Goal: Information Seeking & Learning: Learn about a topic

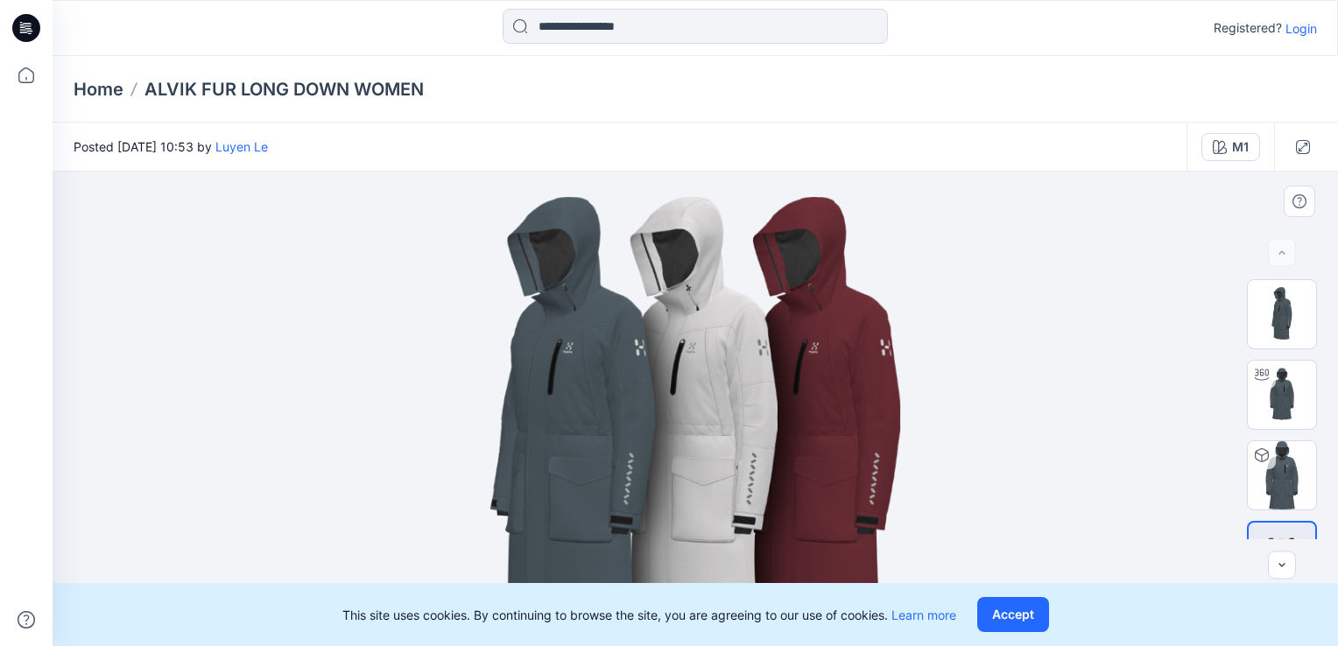
click at [688, 358] on img at bounding box center [696, 409] width 792 height 475
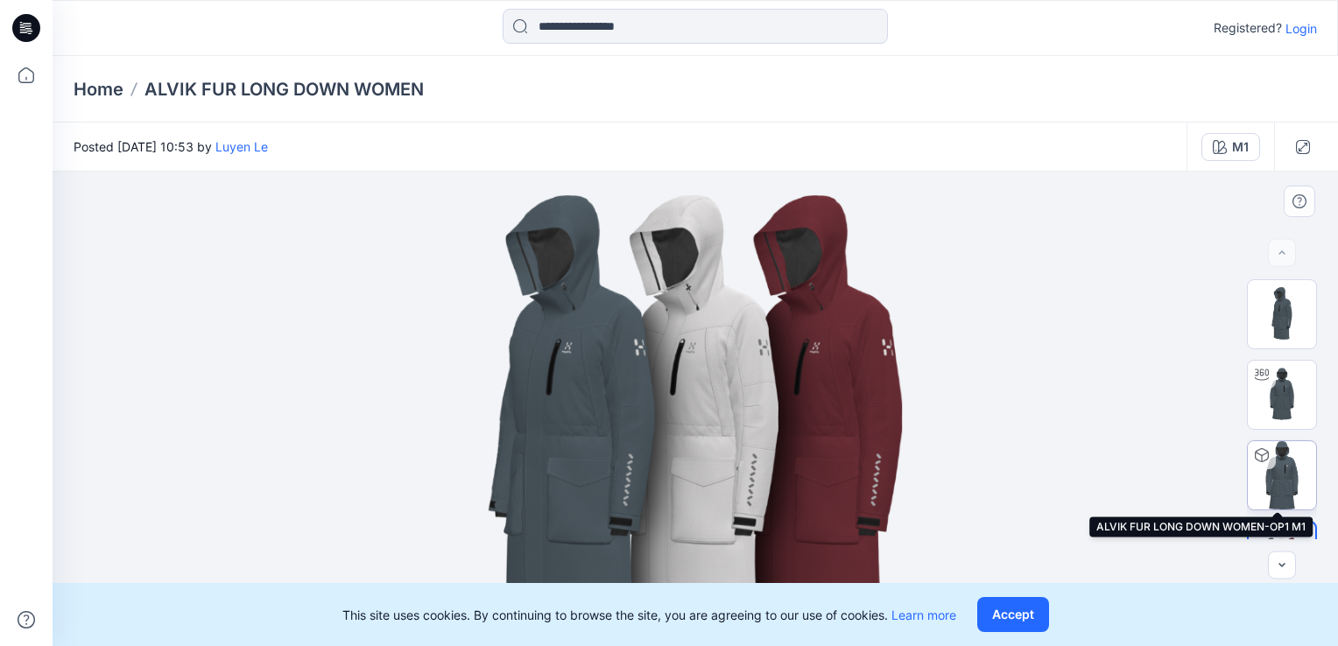
click at [1296, 469] on img at bounding box center [1282, 475] width 68 height 68
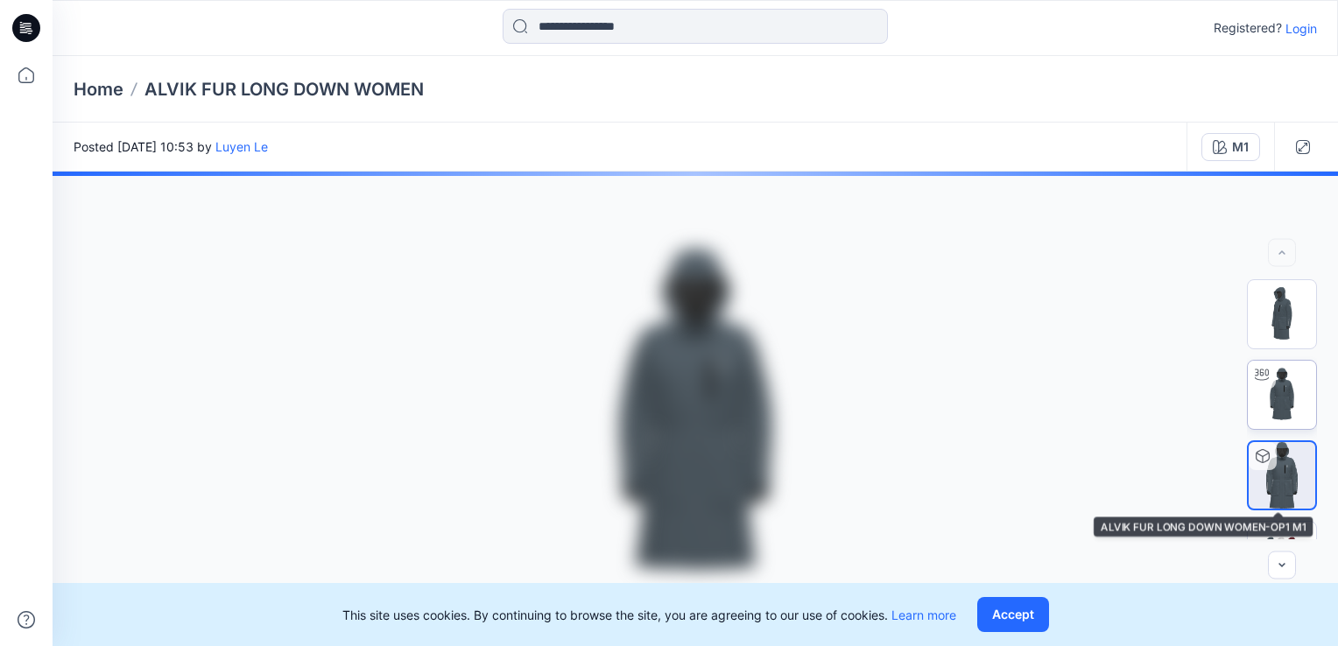
click at [1290, 391] on img at bounding box center [1282, 395] width 68 height 68
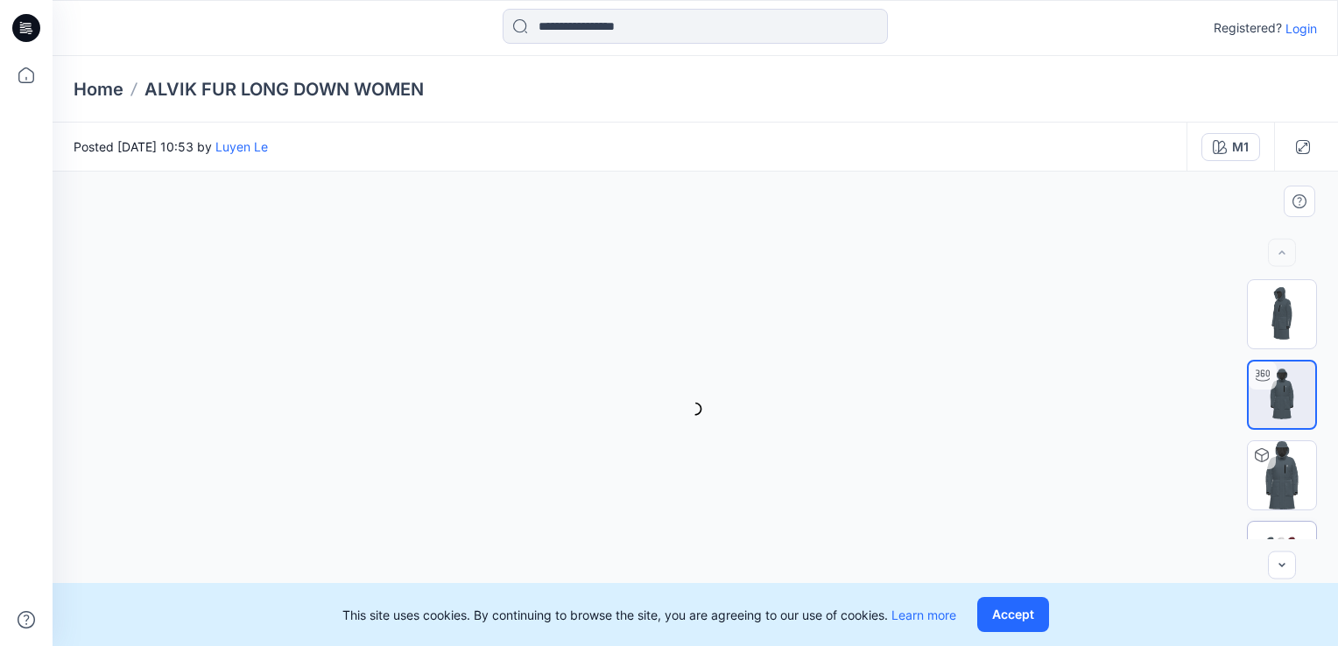
click at [1286, 535] on img at bounding box center [1282, 555] width 68 height 41
click at [1282, 327] on img at bounding box center [1282, 314] width 68 height 68
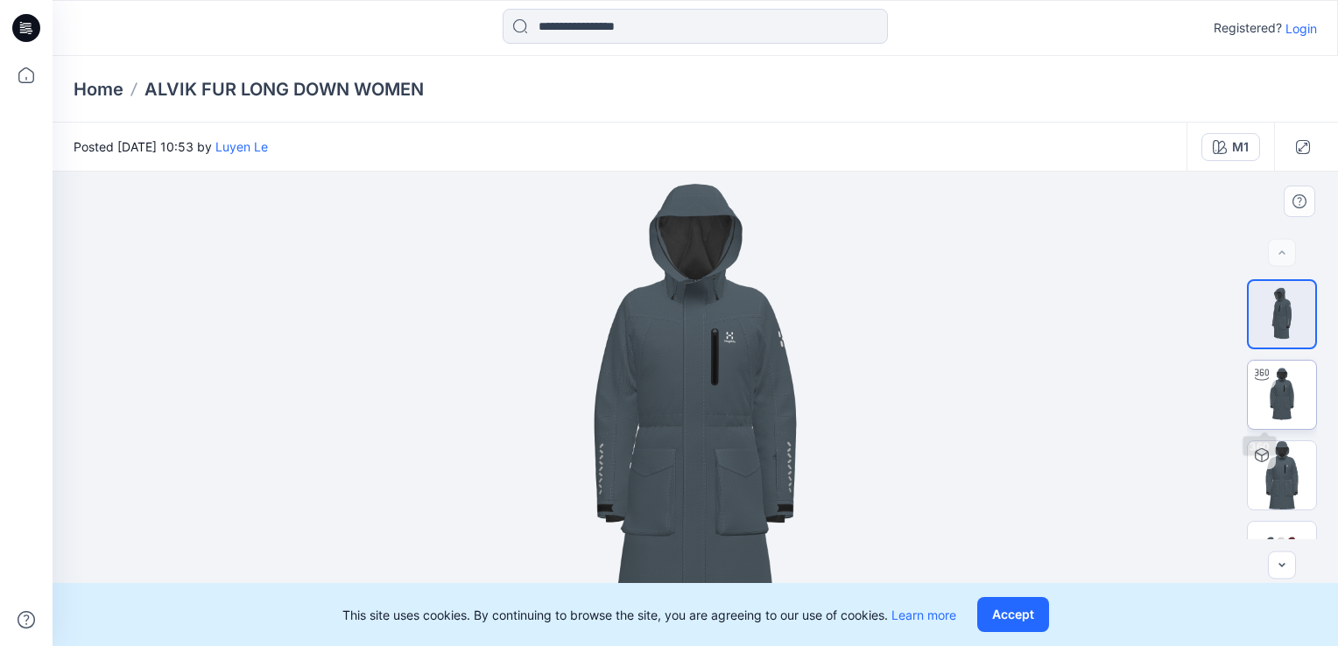
click at [1270, 394] on img at bounding box center [1282, 395] width 68 height 68
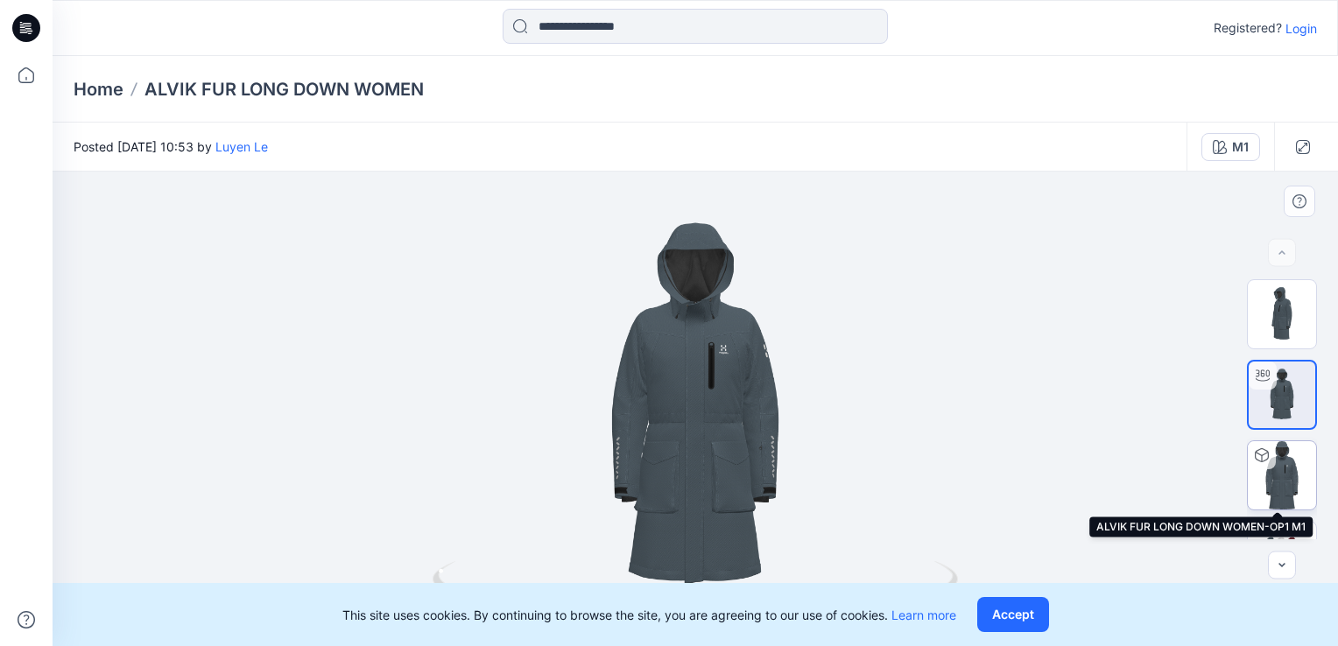
click at [1282, 464] on img at bounding box center [1282, 475] width 68 height 68
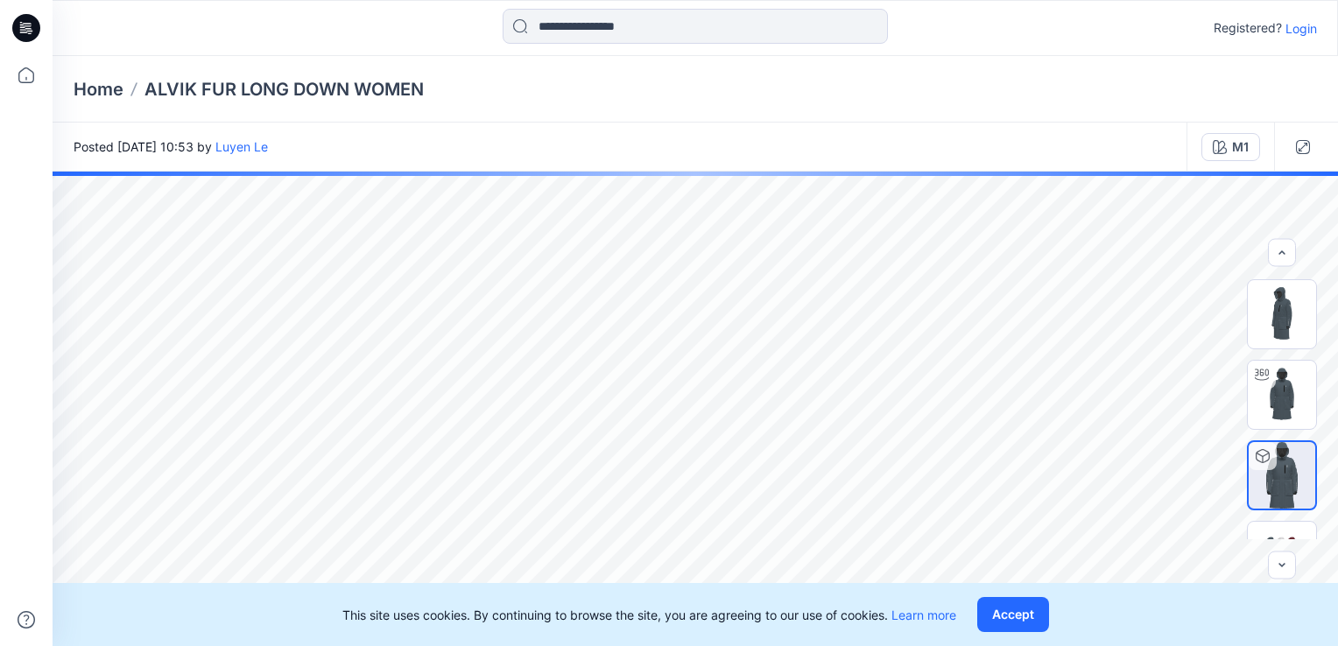
scroll to position [51, 0]
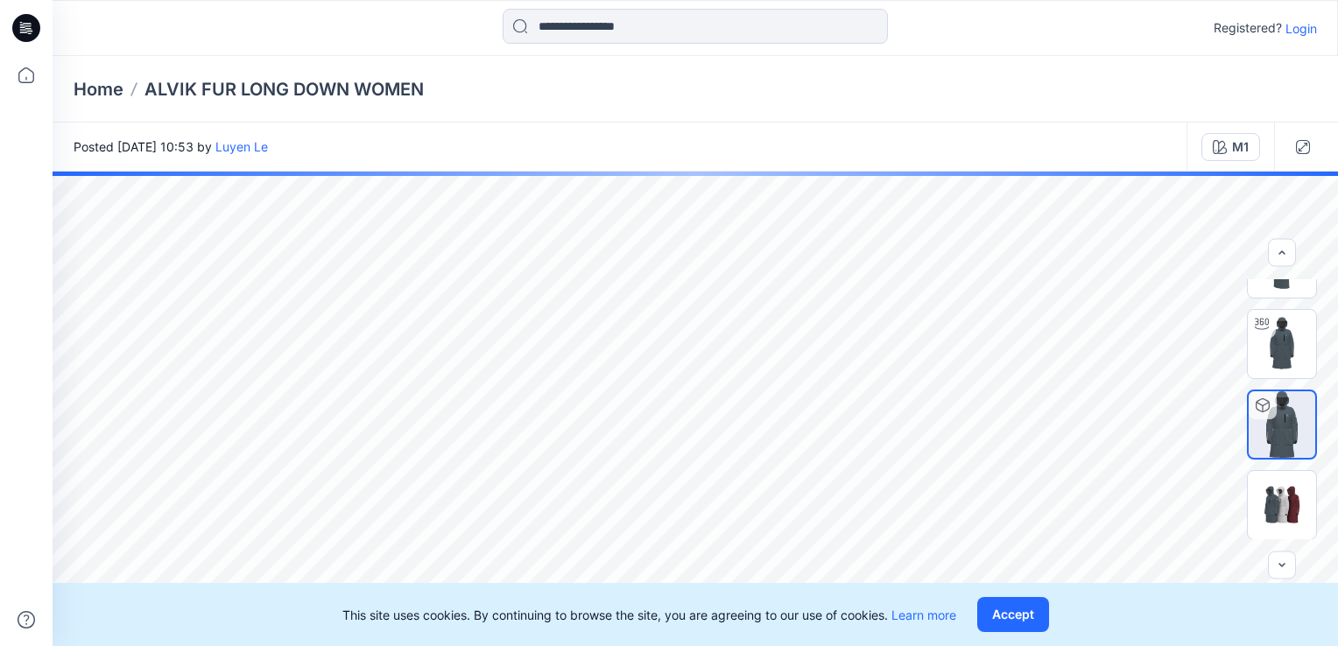
click at [1280, 337] on img at bounding box center [1282, 344] width 68 height 68
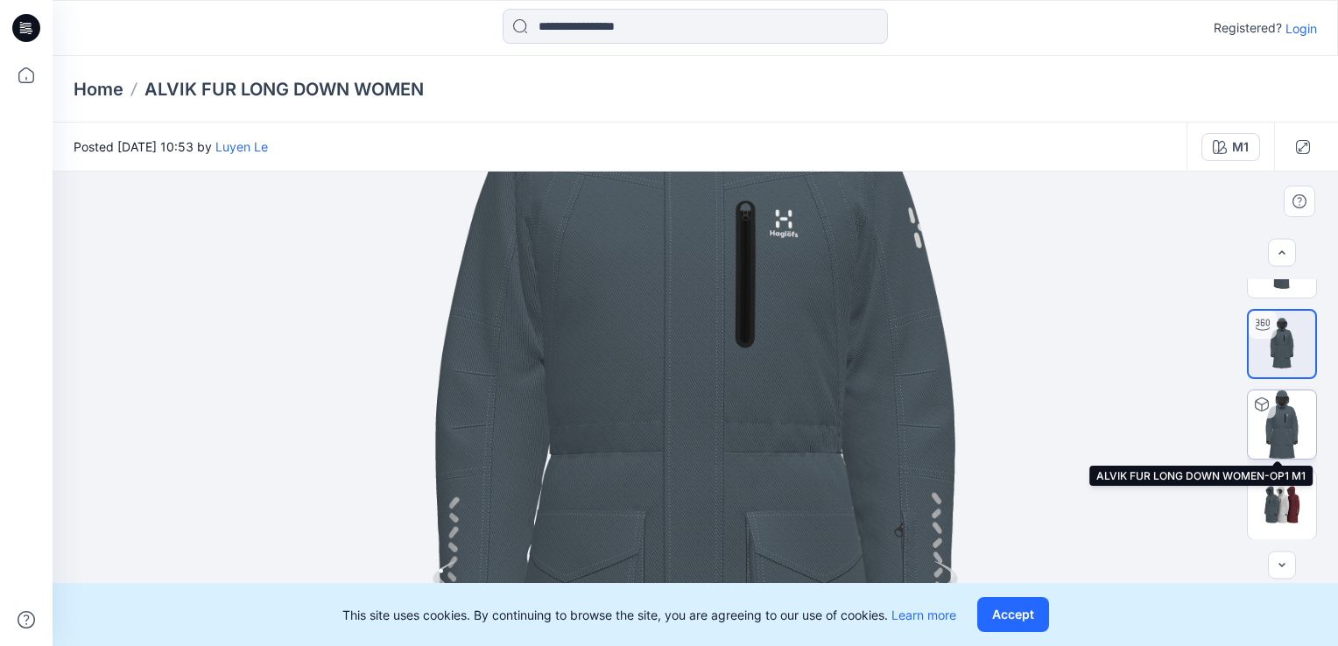
click at [1303, 429] on img at bounding box center [1282, 425] width 68 height 68
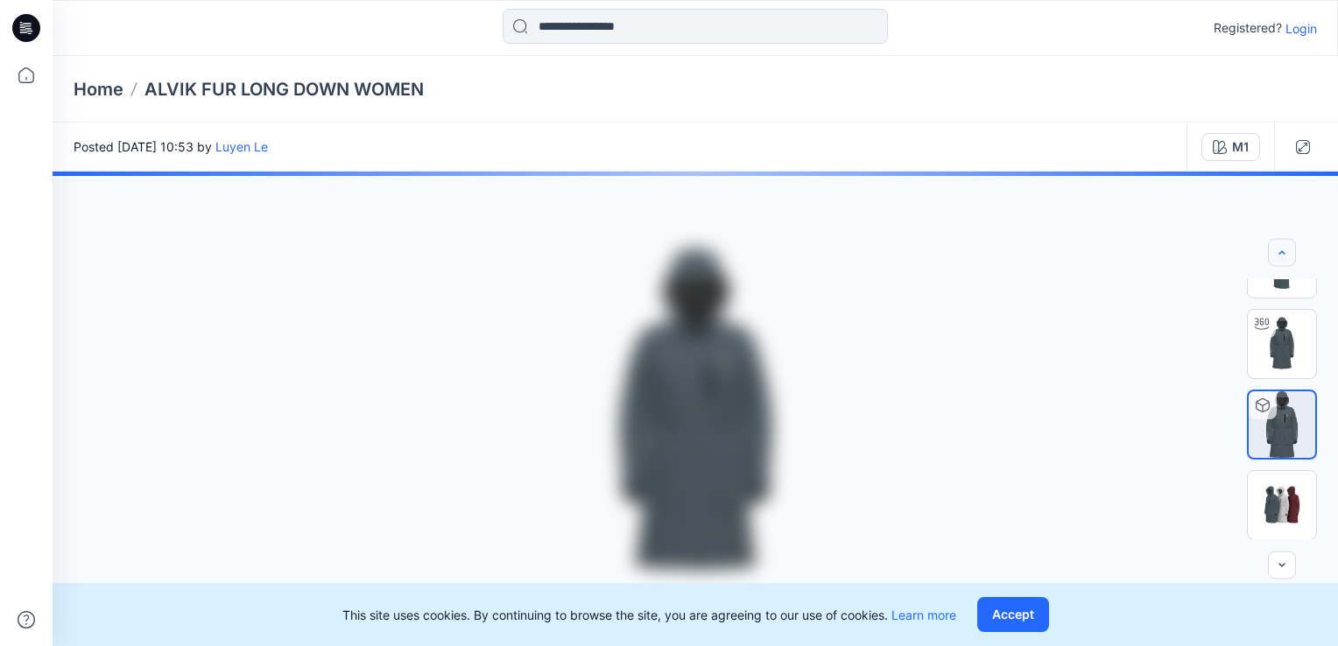
click at [1282, 255] on icon "button" at bounding box center [1282, 253] width 14 height 14
click at [1282, 298] on img at bounding box center [1282, 263] width 68 height 68
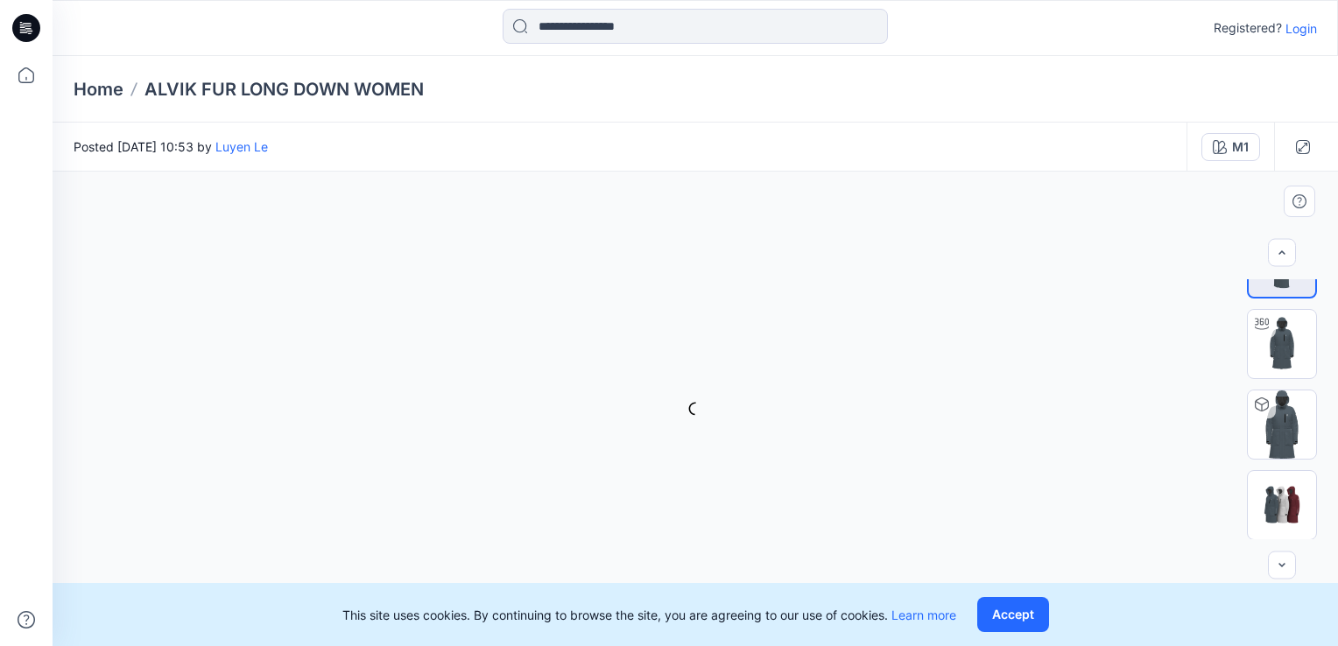
scroll to position [0, 0]
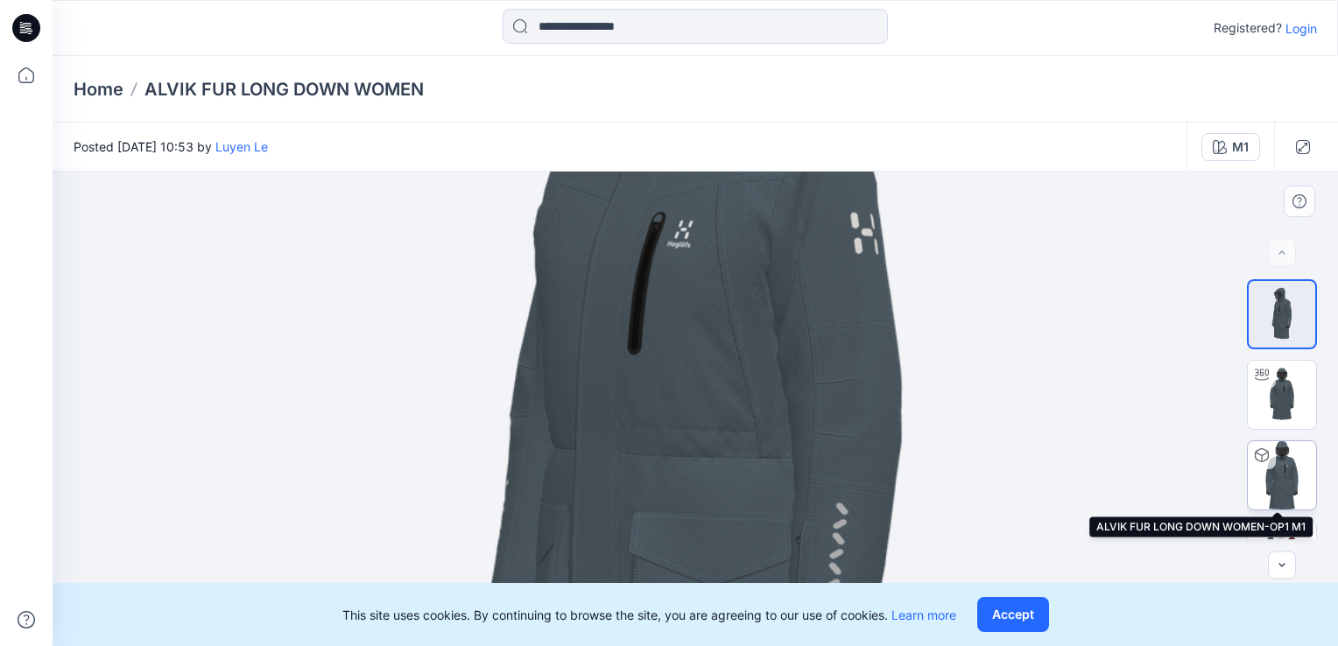
click at [1275, 479] on img at bounding box center [1282, 475] width 68 height 68
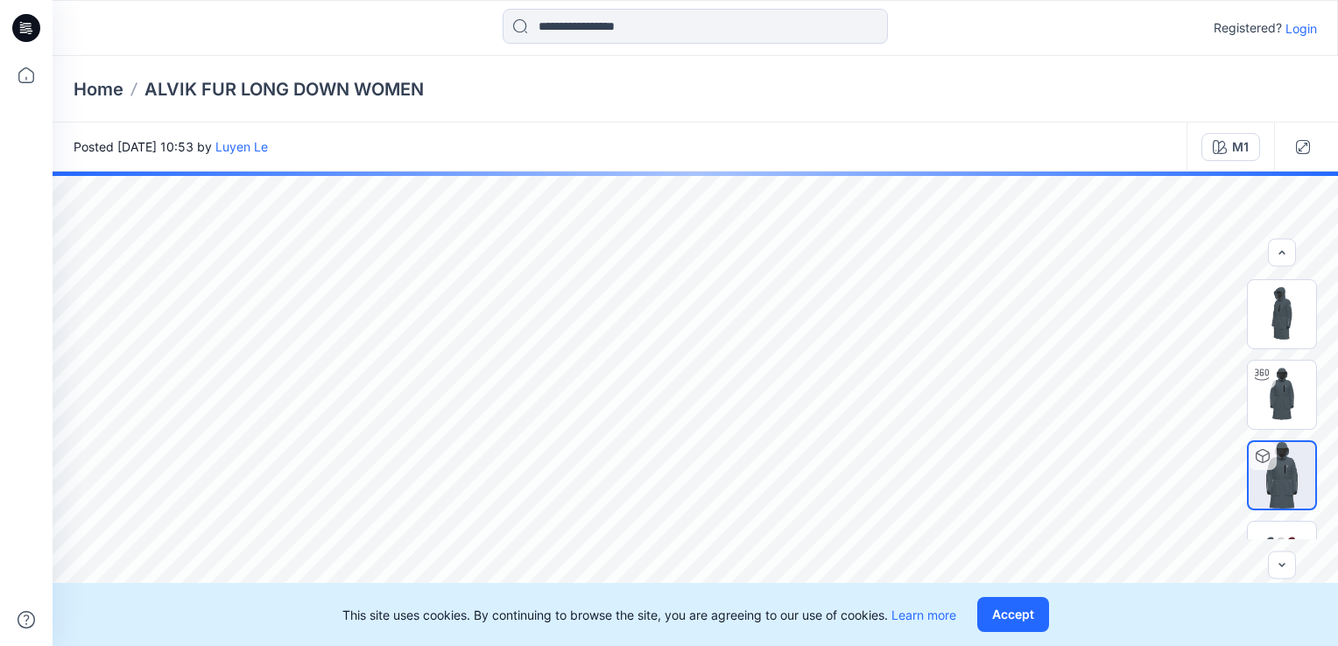
scroll to position [51, 0]
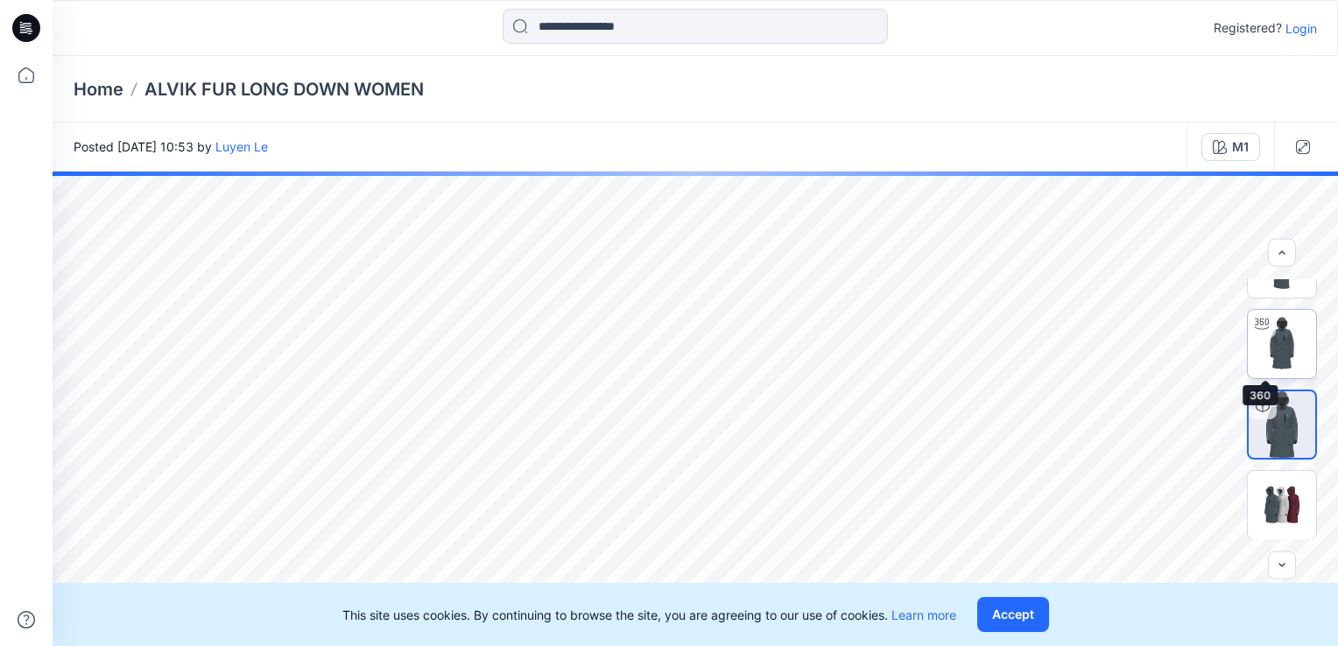
click at [1286, 338] on img at bounding box center [1282, 344] width 68 height 68
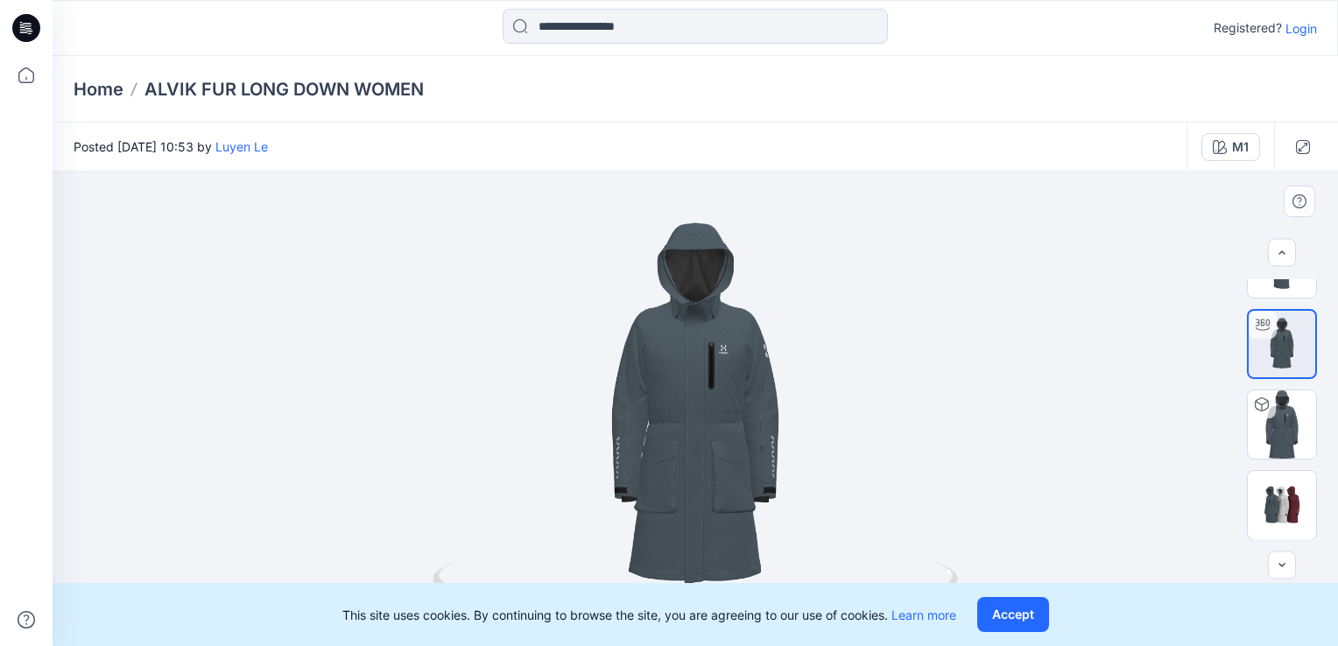
drag, startPoint x: 586, startPoint y: 209, endPoint x: 666, endPoint y: 243, distance: 86.7
click at [666, 243] on div at bounding box center [696, 409] width 1286 height 475
